Goal: Task Accomplishment & Management: Manage account settings

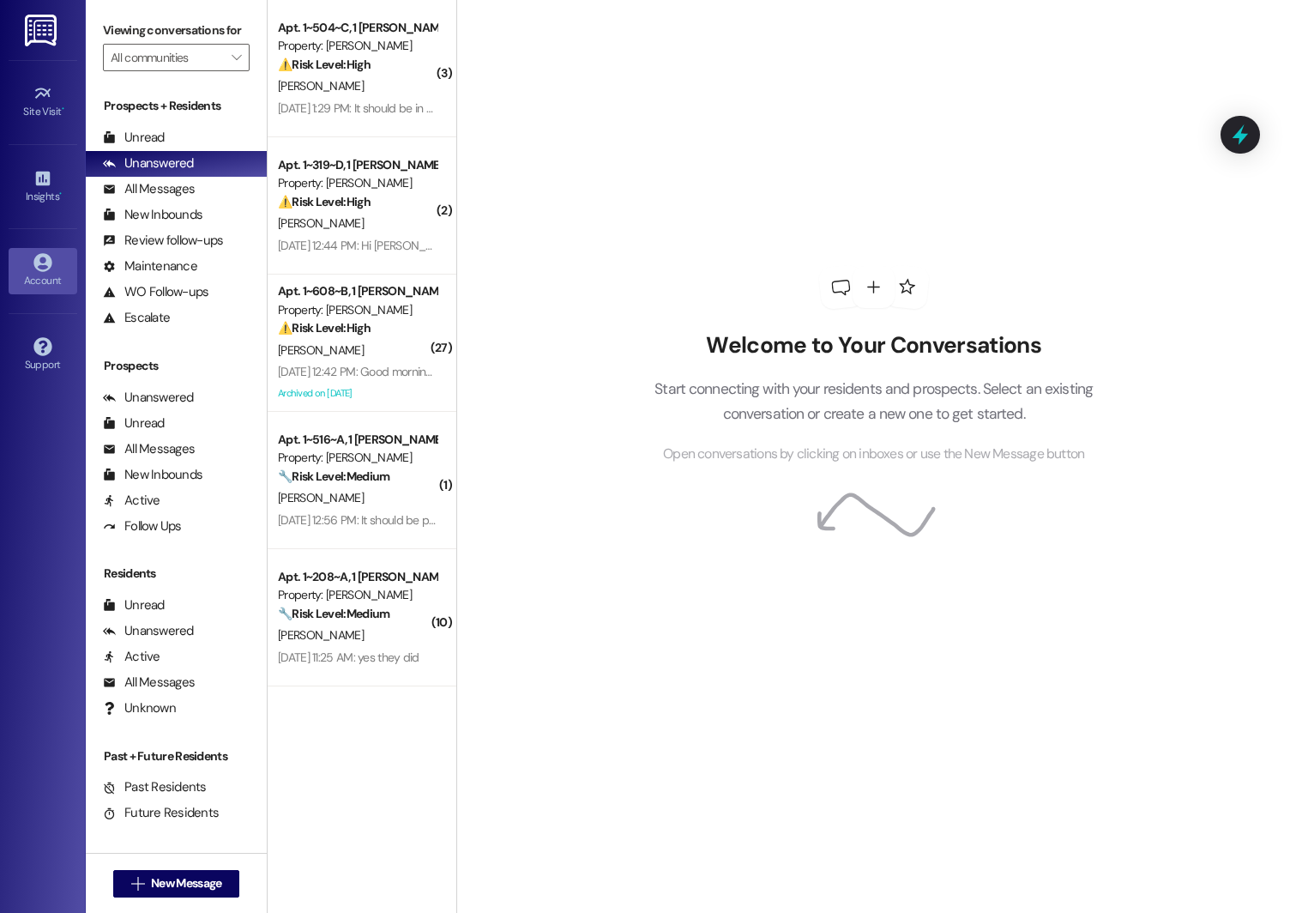
click at [30, 275] on div "Account" at bounding box center [43, 280] width 86 height 17
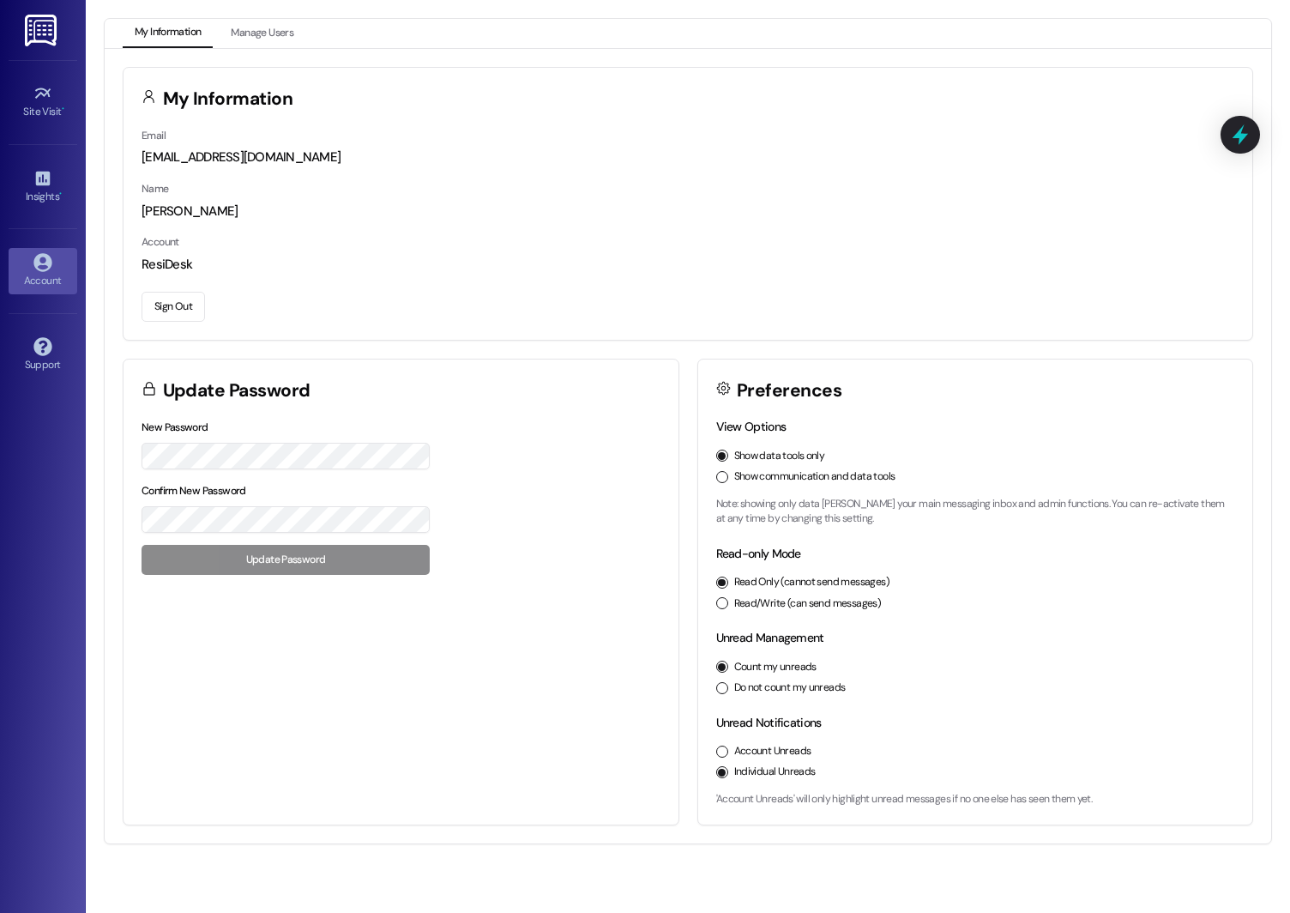
click at [173, 295] on button "Sign Out" at bounding box center [173, 307] width 63 height 30
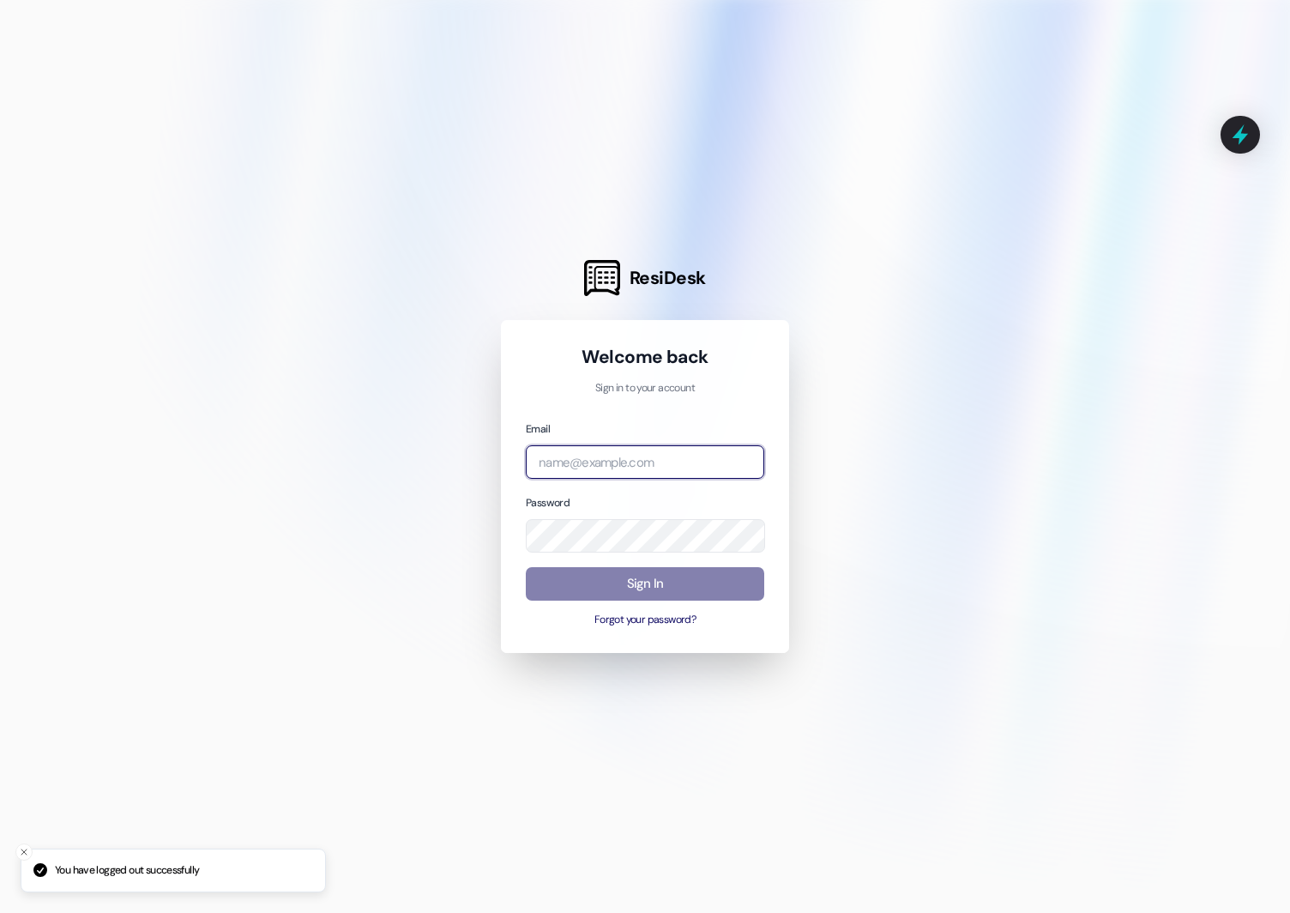
click at [581, 460] on input "email" at bounding box center [645, 461] width 238 height 33
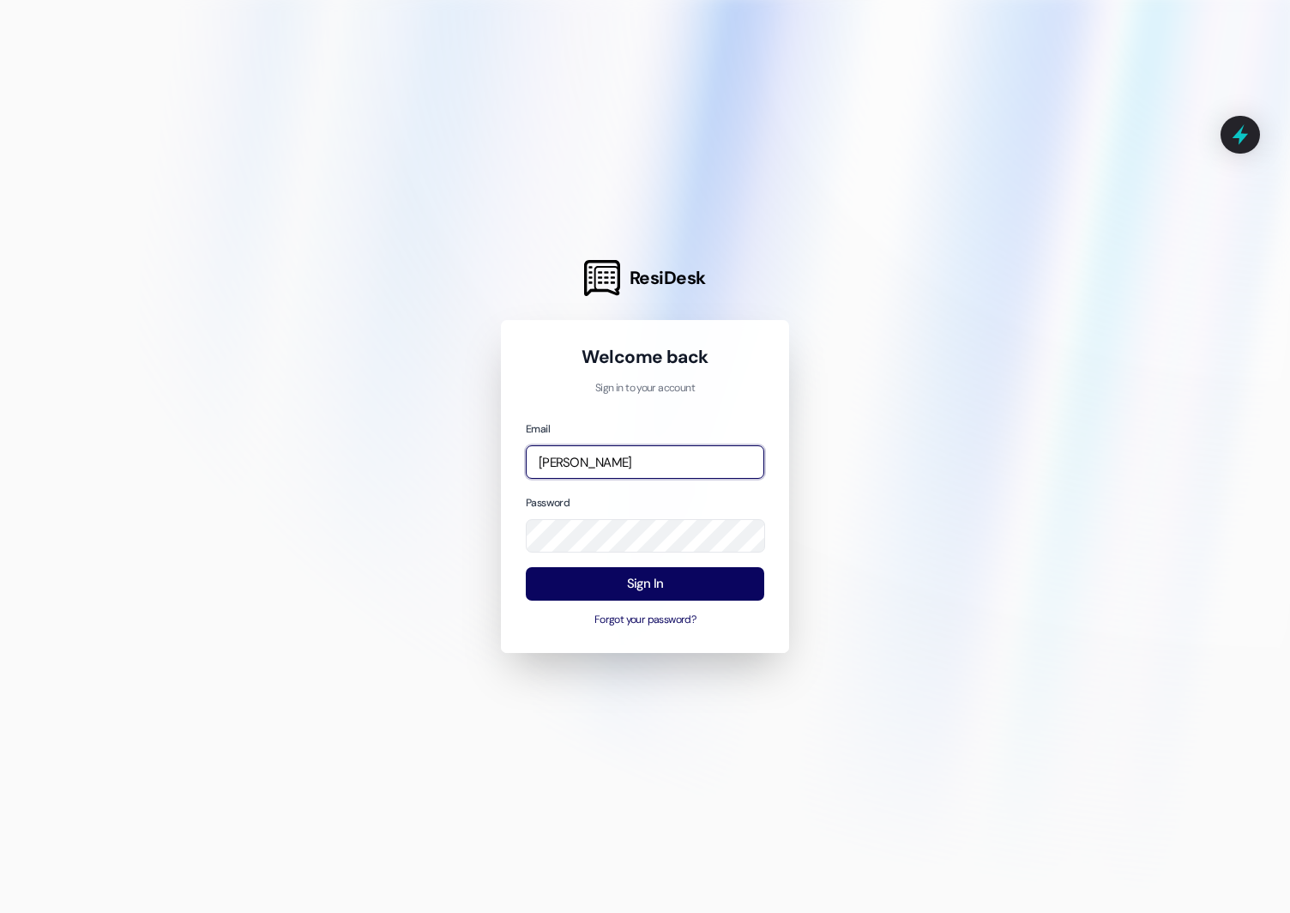
type input "[EMAIL_ADDRESS][PERSON_NAME][PERSON_NAME][DOMAIN_NAME]"
